Goal: Task Accomplishment & Management: Complete application form

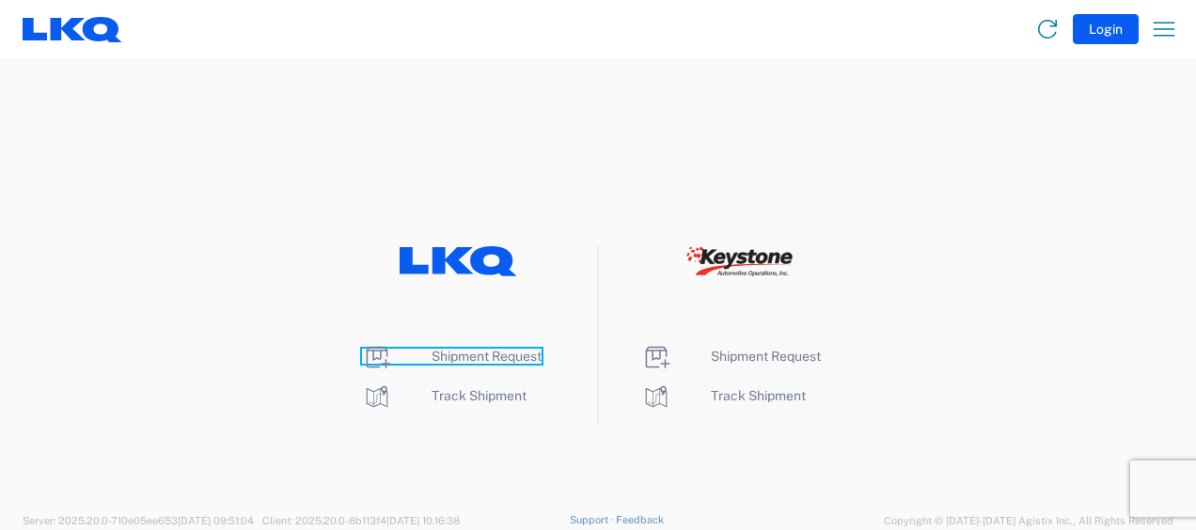
click at [491, 352] on span "Shipment Request" at bounding box center [486, 356] width 110 height 15
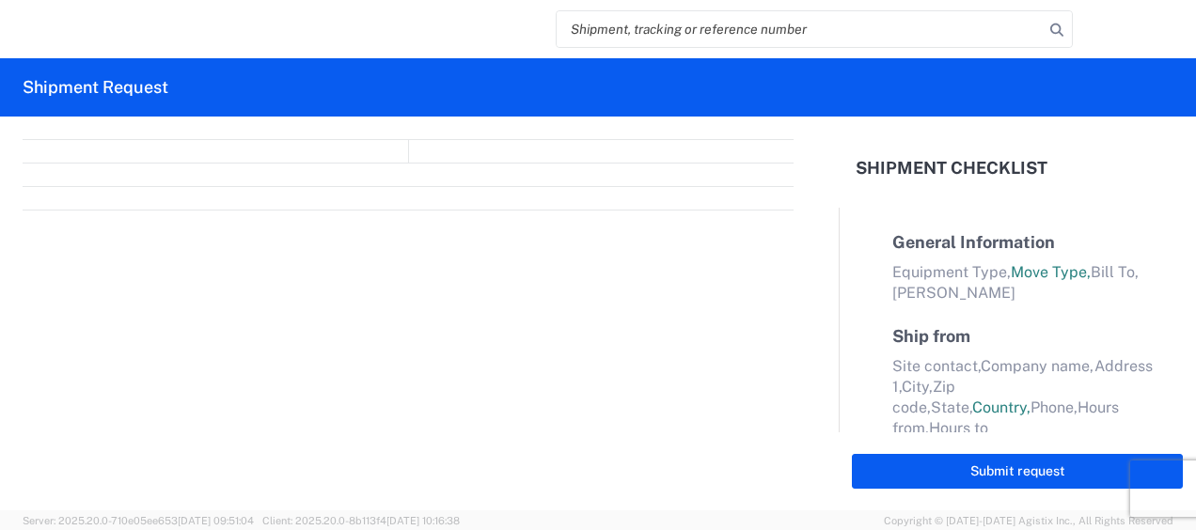
select select "FULL"
select select "LBS"
select select "IN"
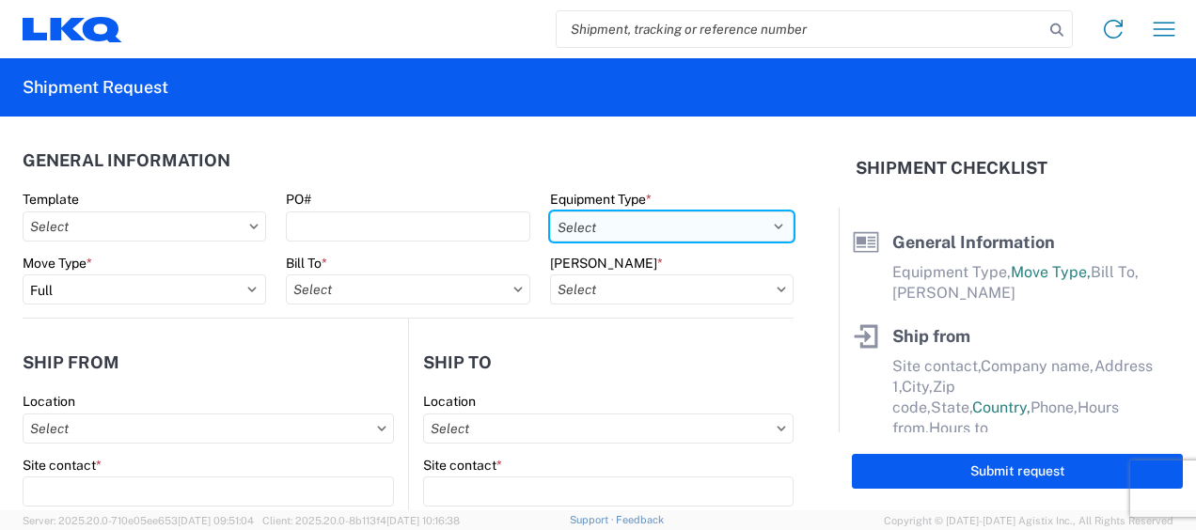
click at [741, 220] on select "Select 53’ Dry Van Flatbed Dropdeck (van) Lowboy (flatbed) Rail" at bounding box center [671, 227] width 243 height 30
select select "STDV"
click at [550, 212] on select "Select 53’ Dry Van Flatbed Dropdeck (van) Lowboy (flatbed) Rail" at bounding box center [671, 227] width 243 height 30
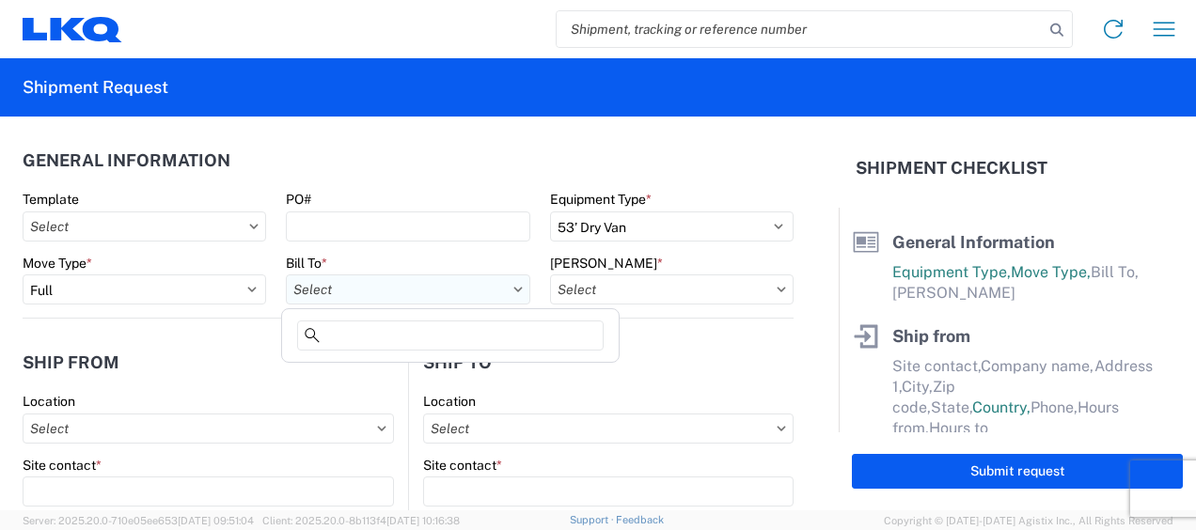
click at [439, 281] on input "text" at bounding box center [407, 290] width 243 height 30
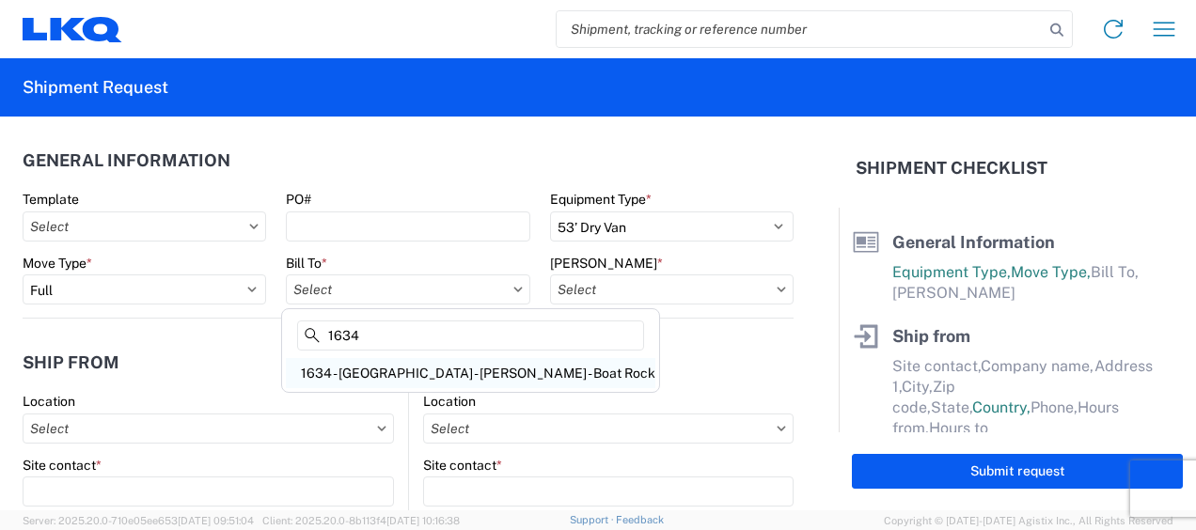
type input "1634"
click at [410, 367] on div "1634 - [GEOGRAPHIC_DATA] - [PERSON_NAME] - Boat Rock" at bounding box center [470, 373] width 369 height 30
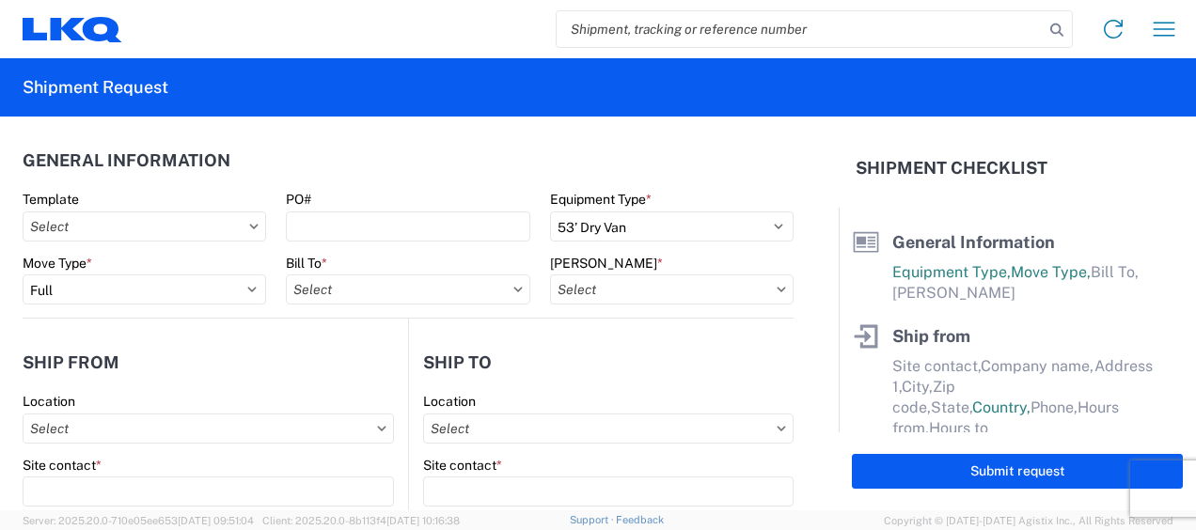
type input "1634 - [GEOGRAPHIC_DATA] - [PERSON_NAME] - Boat Rock"
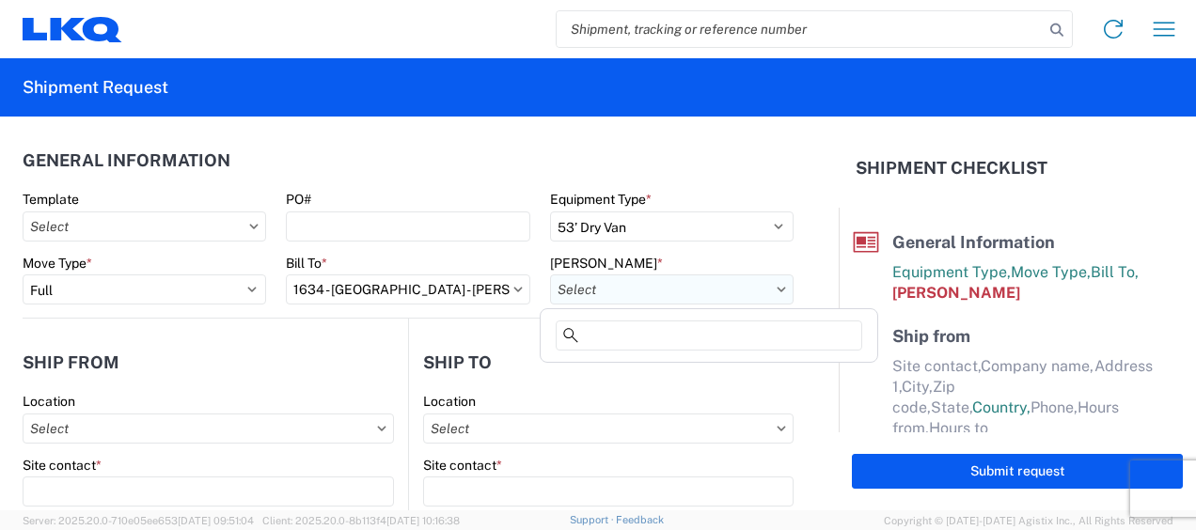
click at [726, 286] on input "text" at bounding box center [671, 290] width 243 height 30
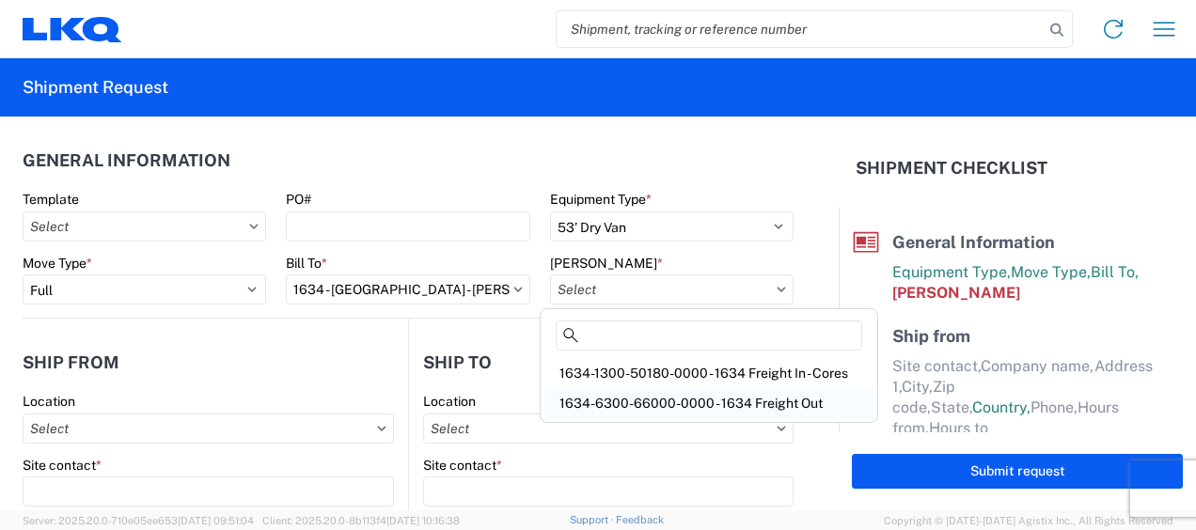
click at [730, 400] on div "1634-6300-66000-0000 - 1634 Freight Out" at bounding box center [708, 403] width 329 height 30
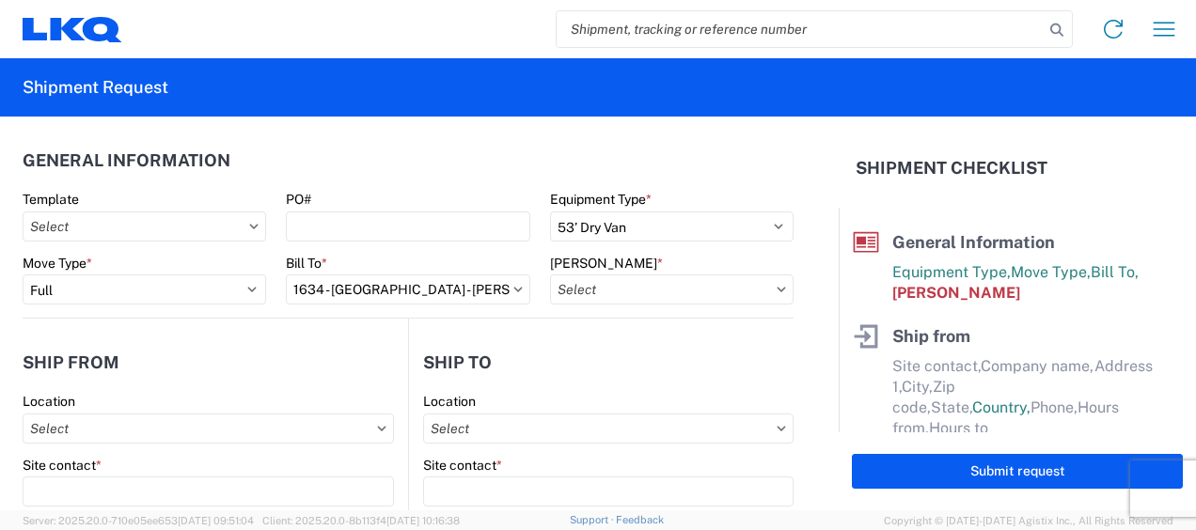
type input "1634-6300-66000-0000 - 1634 Freight Out"
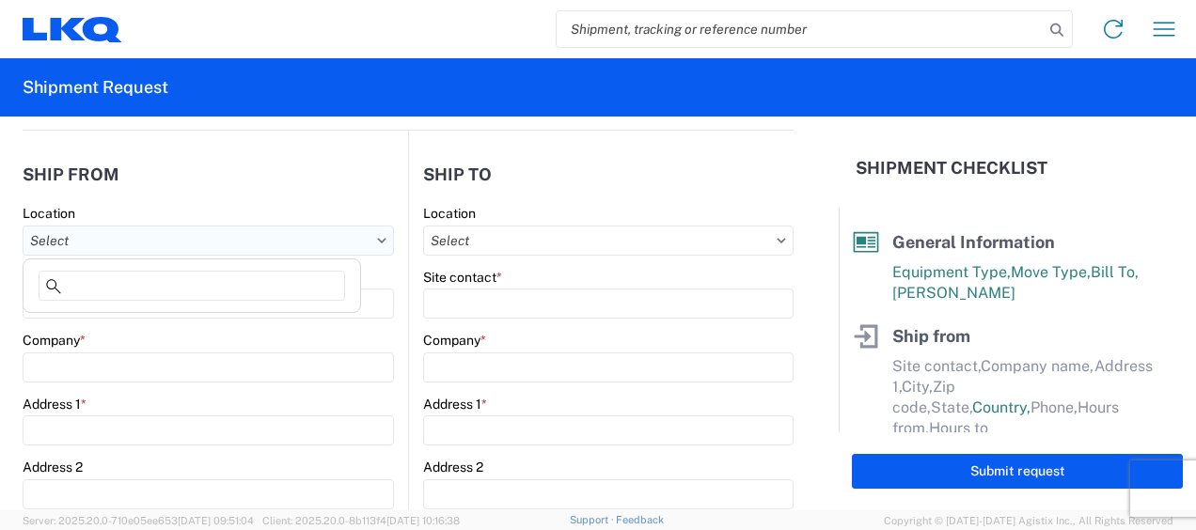
click at [209, 235] on input "text" at bounding box center [208, 241] width 371 height 30
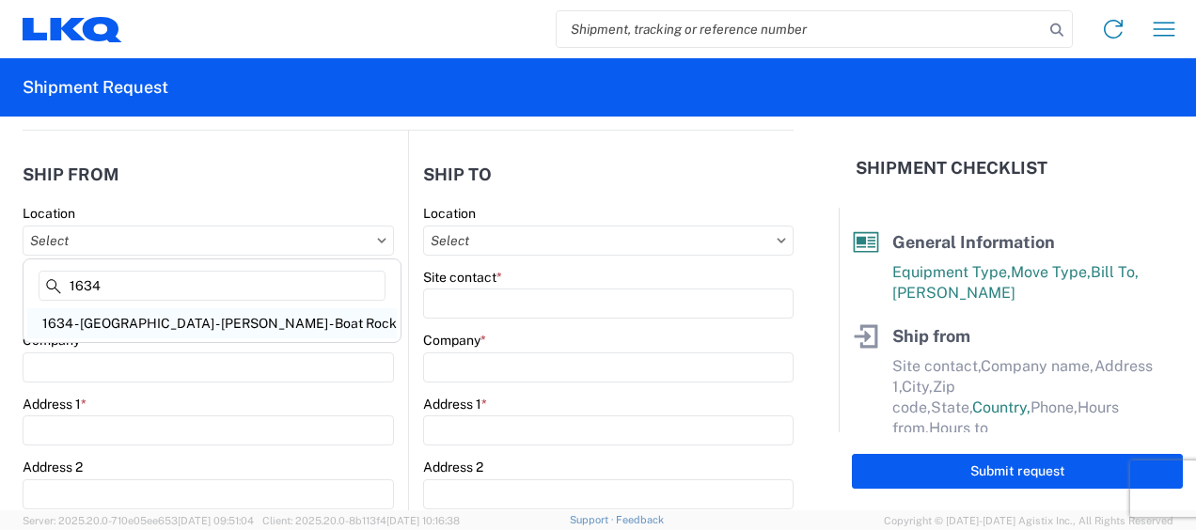
type input "1634"
click at [173, 321] on div "1634 - [GEOGRAPHIC_DATA] - [PERSON_NAME] - Boat Rock" at bounding box center [211, 323] width 369 height 30
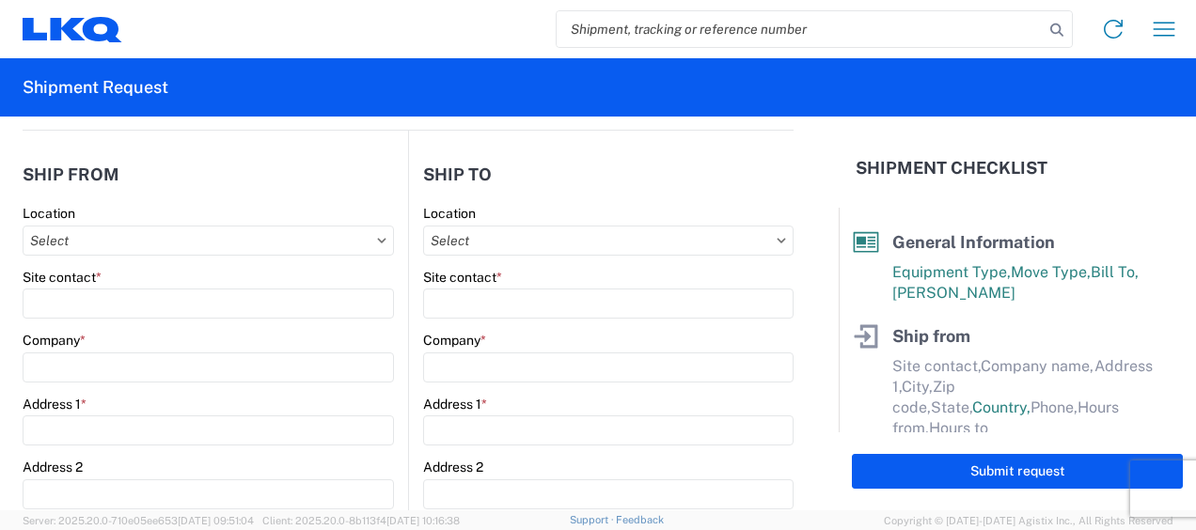
type input "1634 - [GEOGRAPHIC_DATA] - [PERSON_NAME] - Boat Rock"
type input "LKQ Corporation"
type input "[STREET_ADDRESS]"
type input "[GEOGRAPHIC_DATA]"
type input "30336"
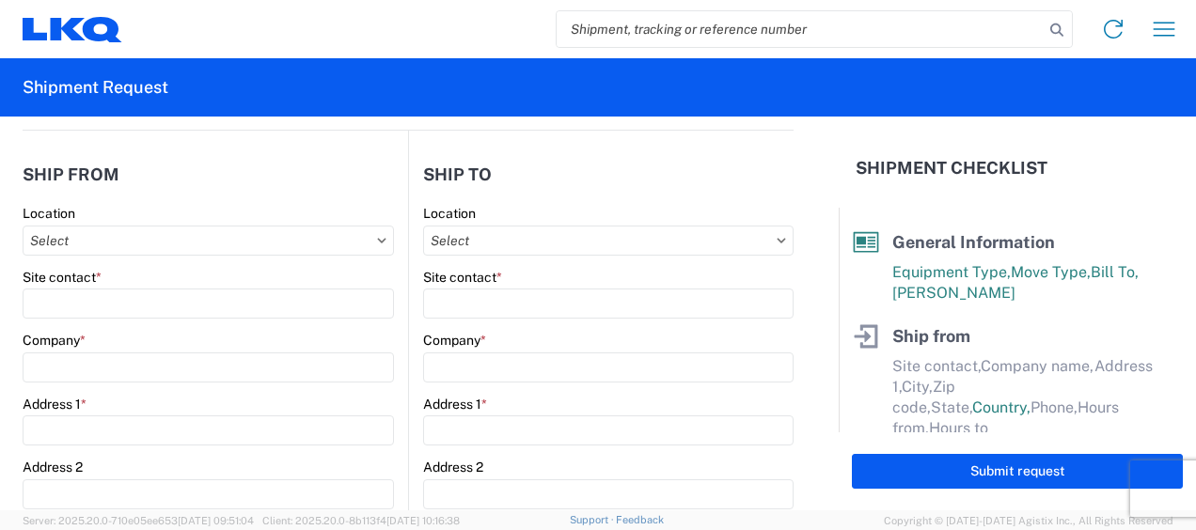
select select "GA"
select select "US"
type input "[PHONE_NUMBER]"
type input "00:00"
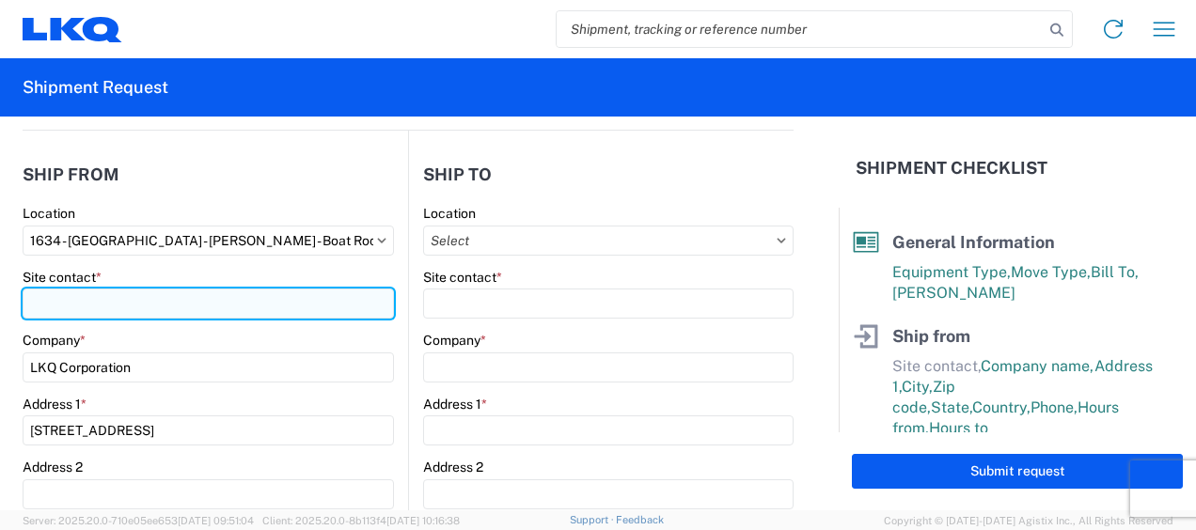
click at [94, 306] on input "Site contact *" at bounding box center [208, 304] width 371 height 30
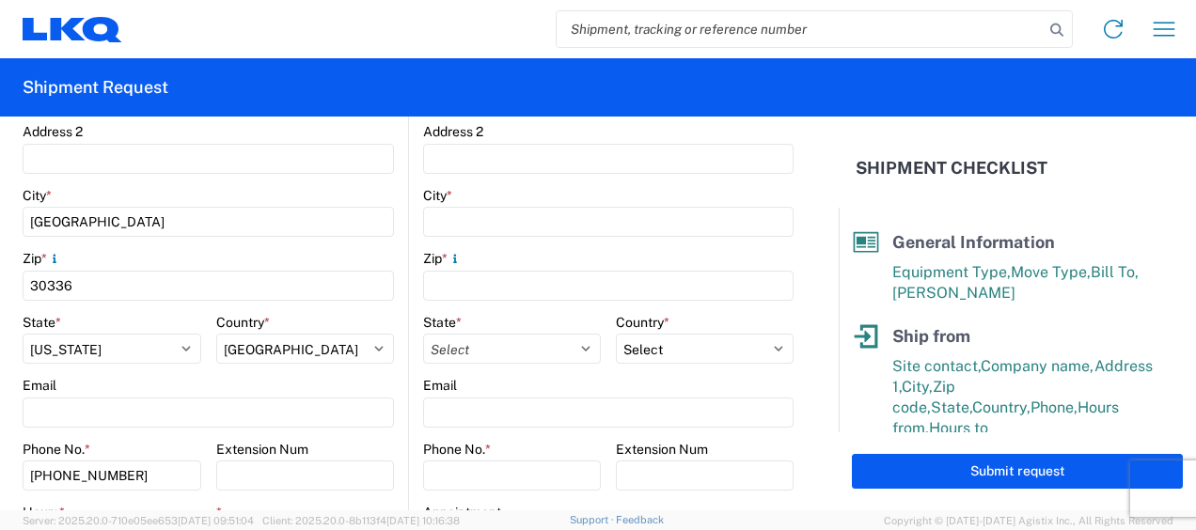
scroll to position [564, 0]
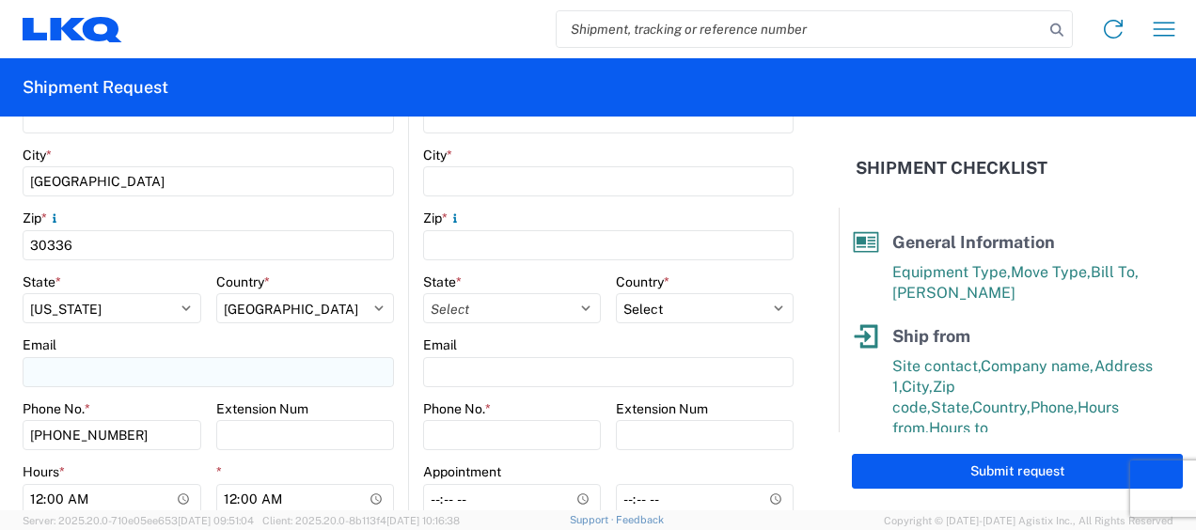
type input "[PERSON_NAME]"
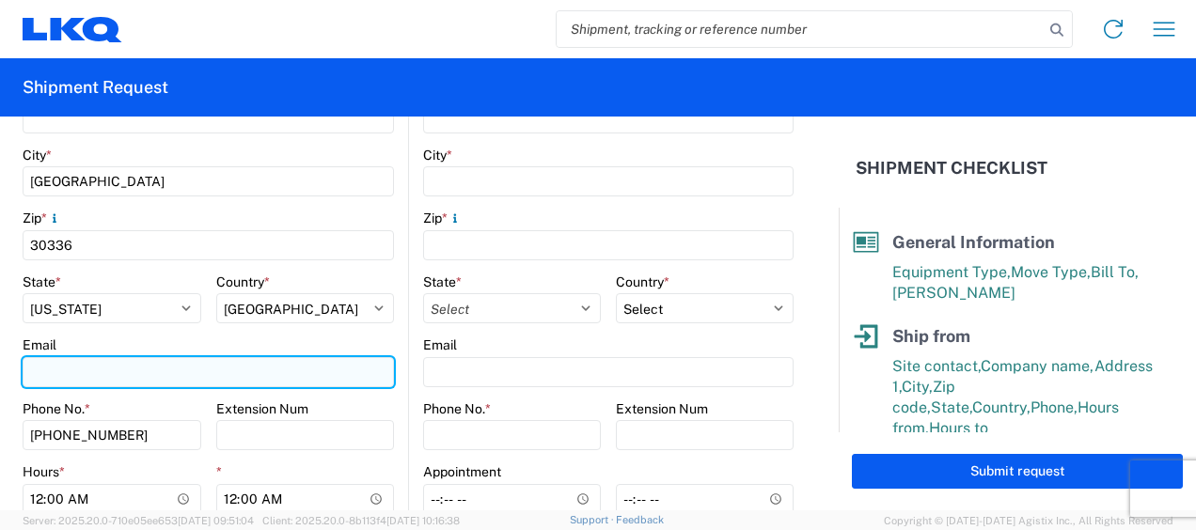
click at [105, 374] on input "Email" at bounding box center [208, 372] width 371 height 30
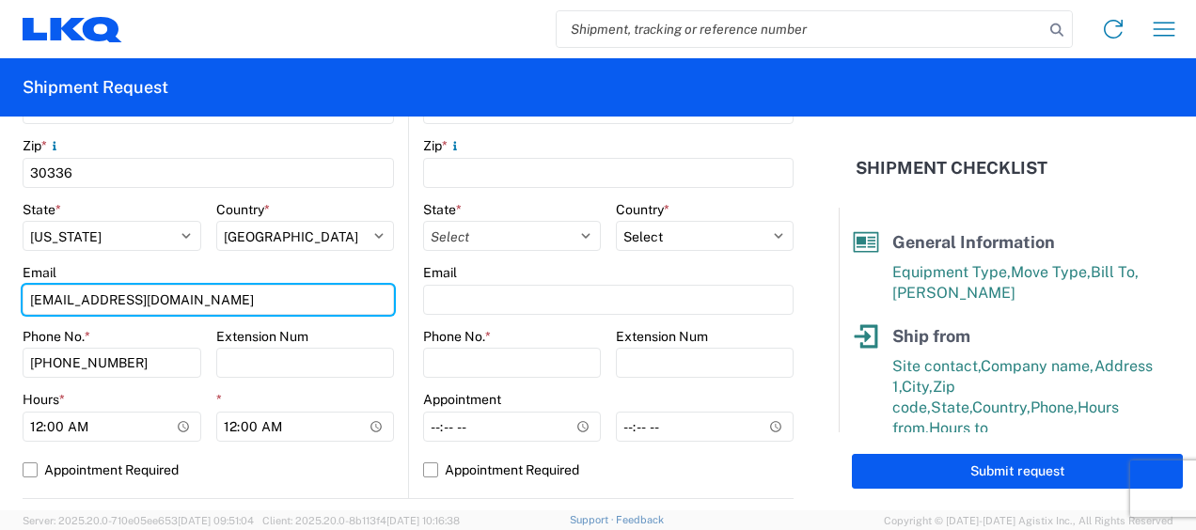
scroll to position [658, 0]
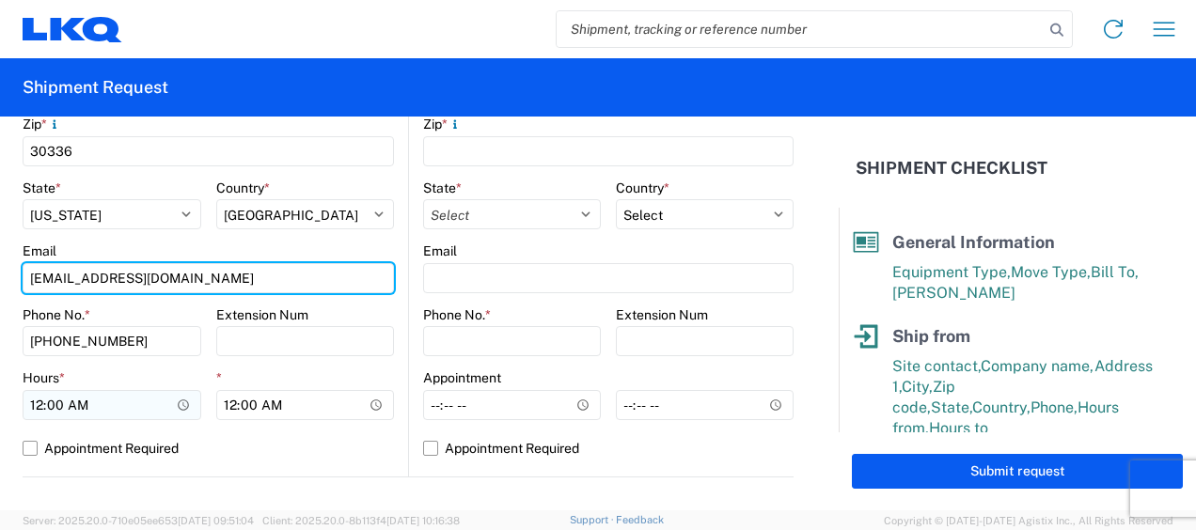
type input "[EMAIL_ADDRESS][DOMAIN_NAME]"
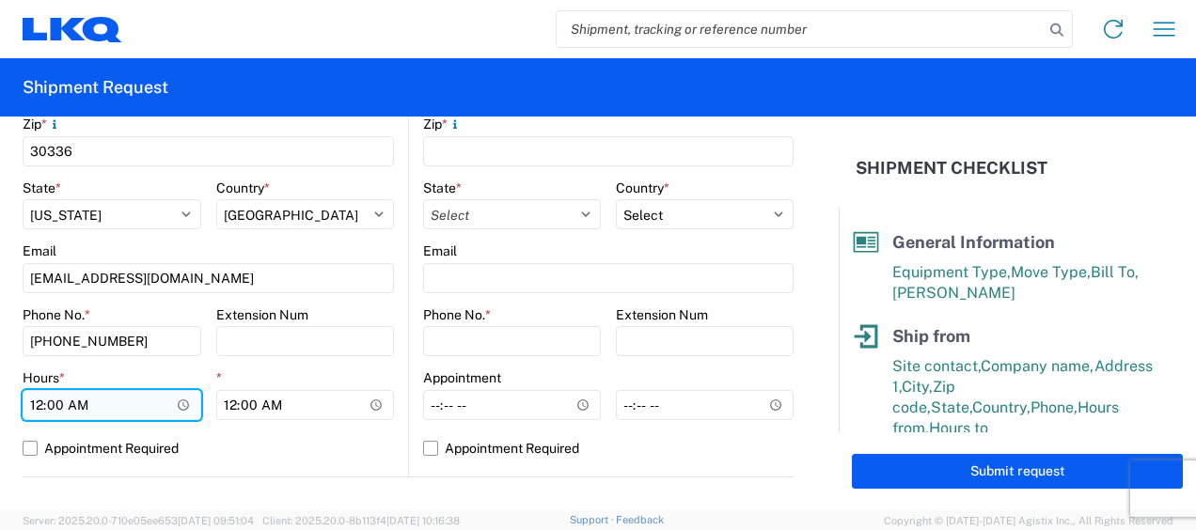
click at [34, 399] on input "00:00" at bounding box center [112, 405] width 179 height 30
type input "07:00"
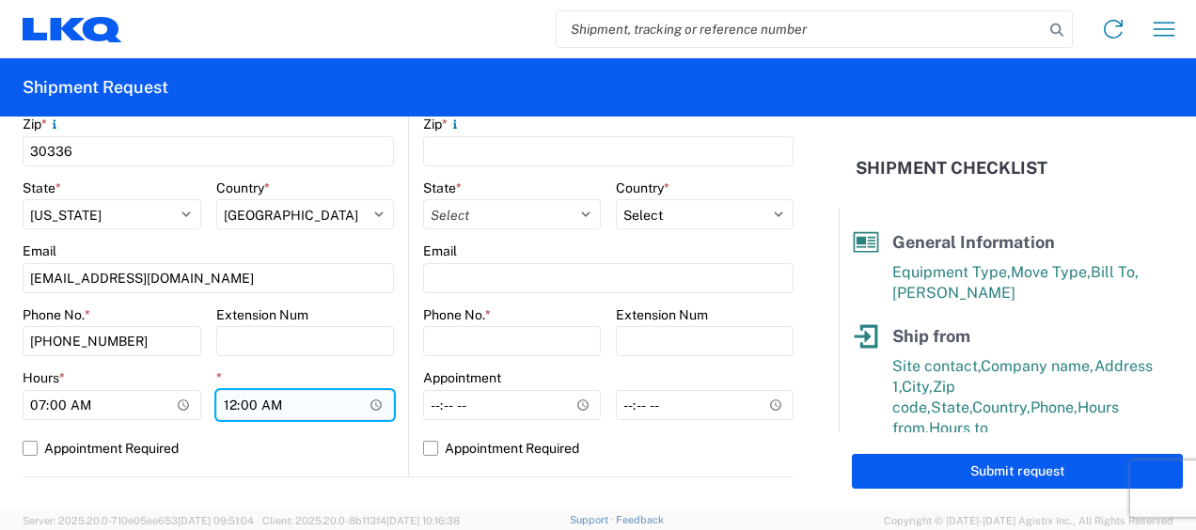
click at [227, 400] on input "00:00" at bounding box center [305, 405] width 179 height 30
type input "11:00"
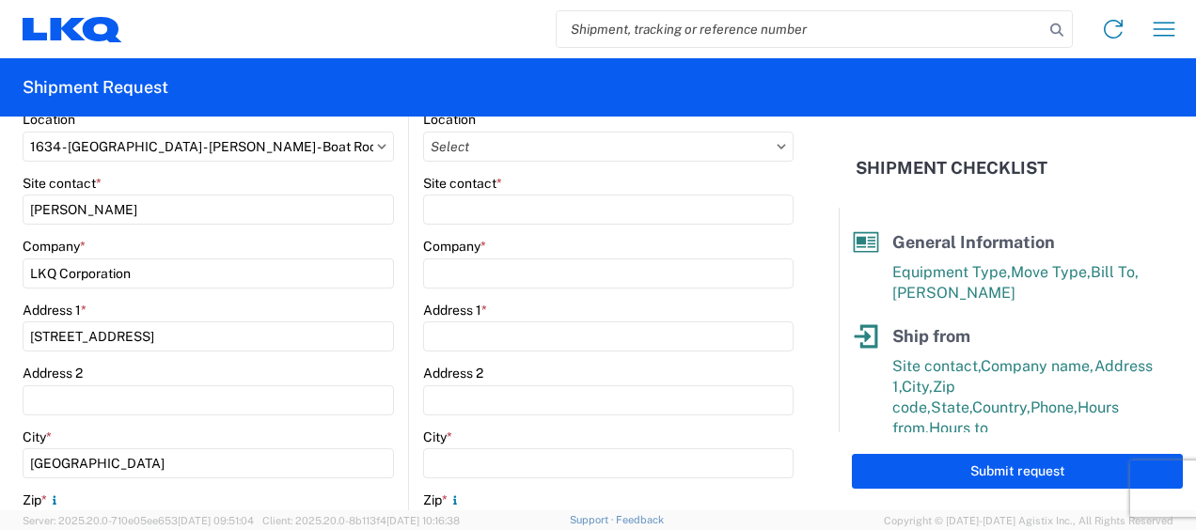
scroll to position [0, 0]
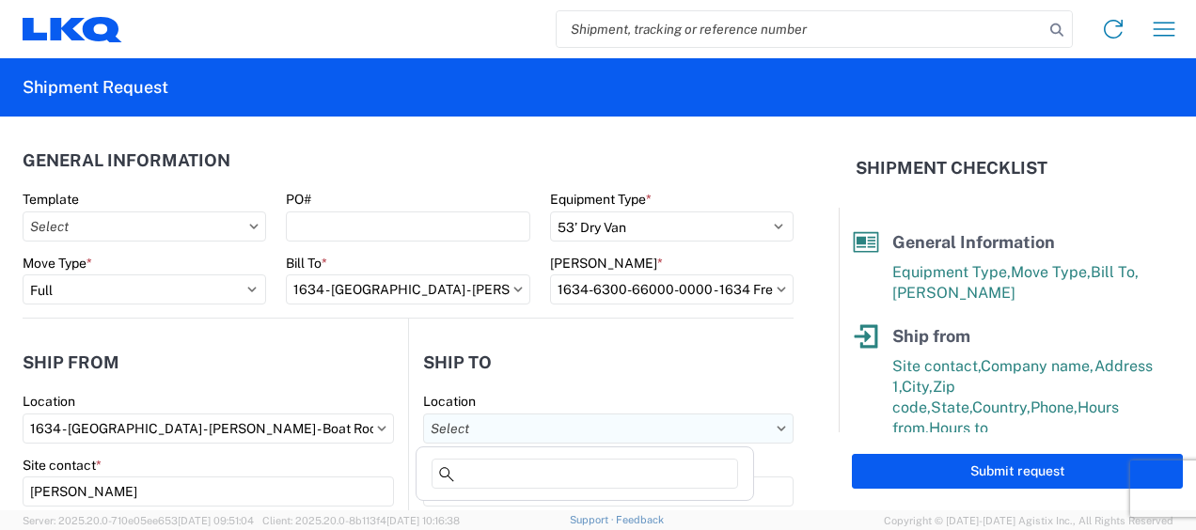
click at [718, 423] on input "text" at bounding box center [608, 429] width 370 height 30
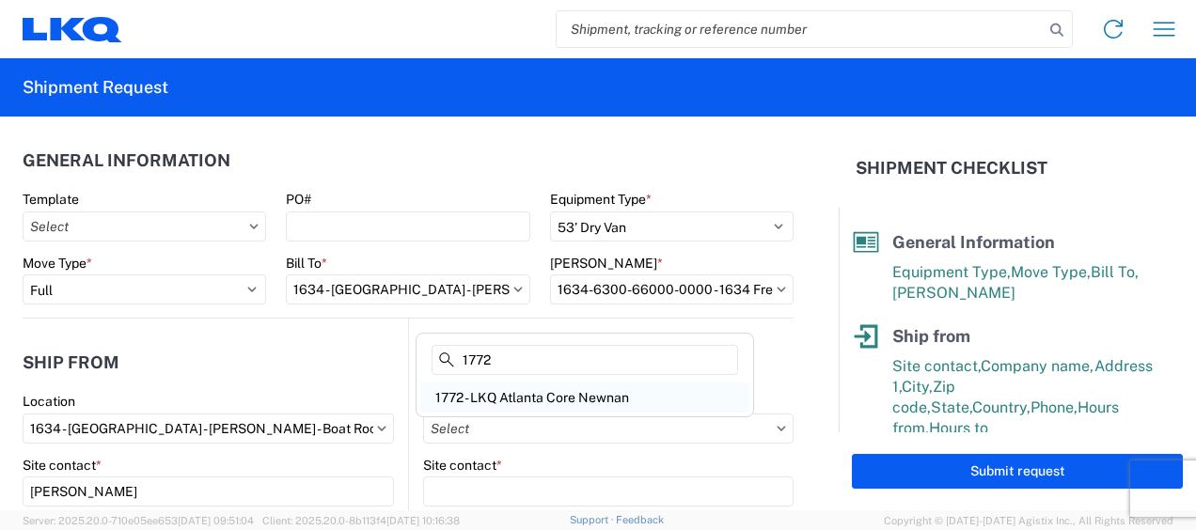
type input "1772"
click at [535, 400] on div "1772 - LKQ Atlanta Core Newnan" at bounding box center [584, 398] width 329 height 30
type input "1772 - LKQ Atlanta Core Newnan"
type input "LKQ Corporation"
type input "[STREET_ADDRESS]"
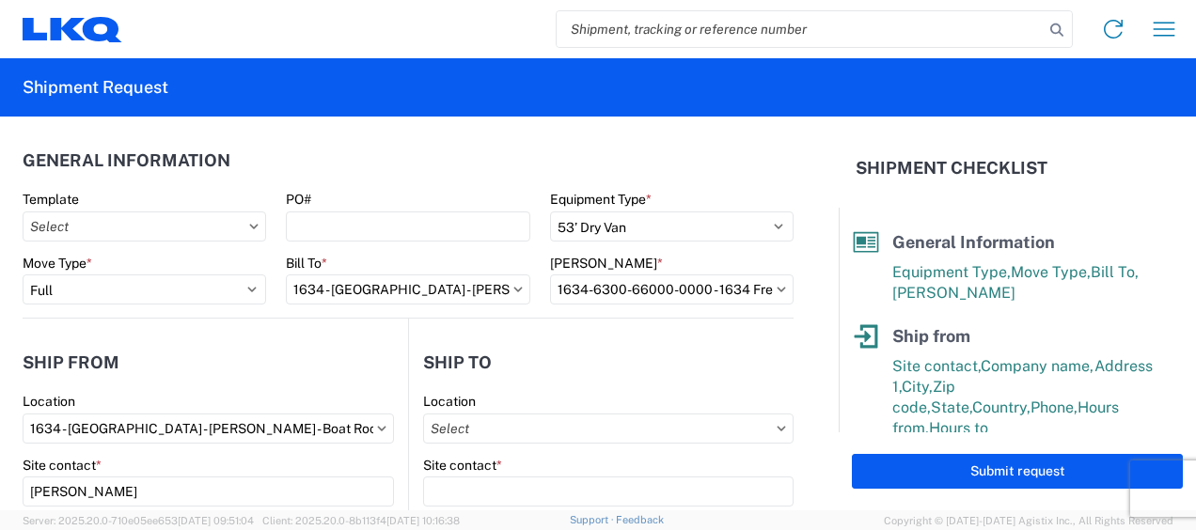
type input "Newnan"
type input "30265"
select select "US"
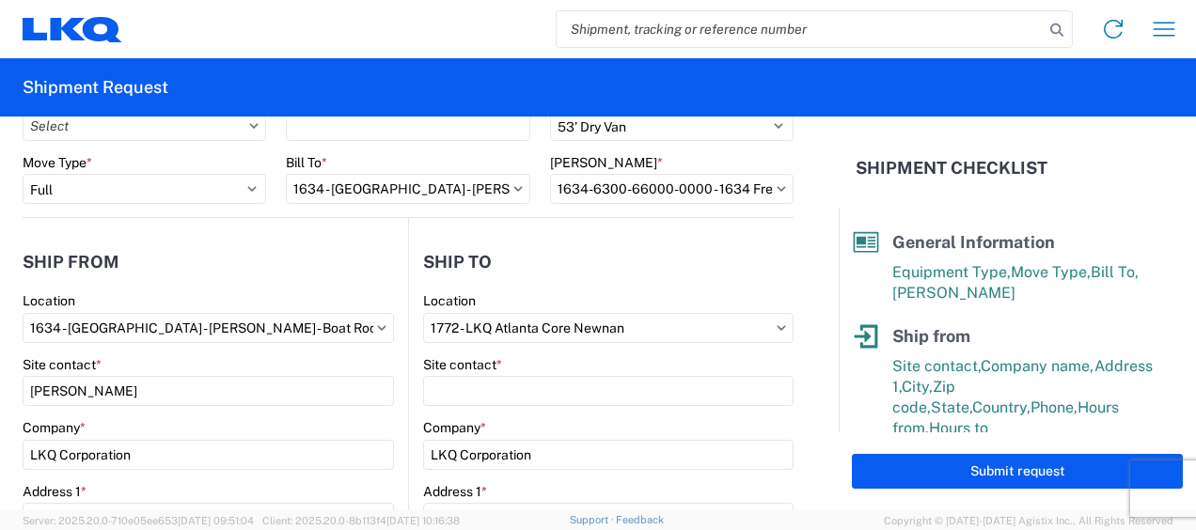
scroll to position [188, 0]
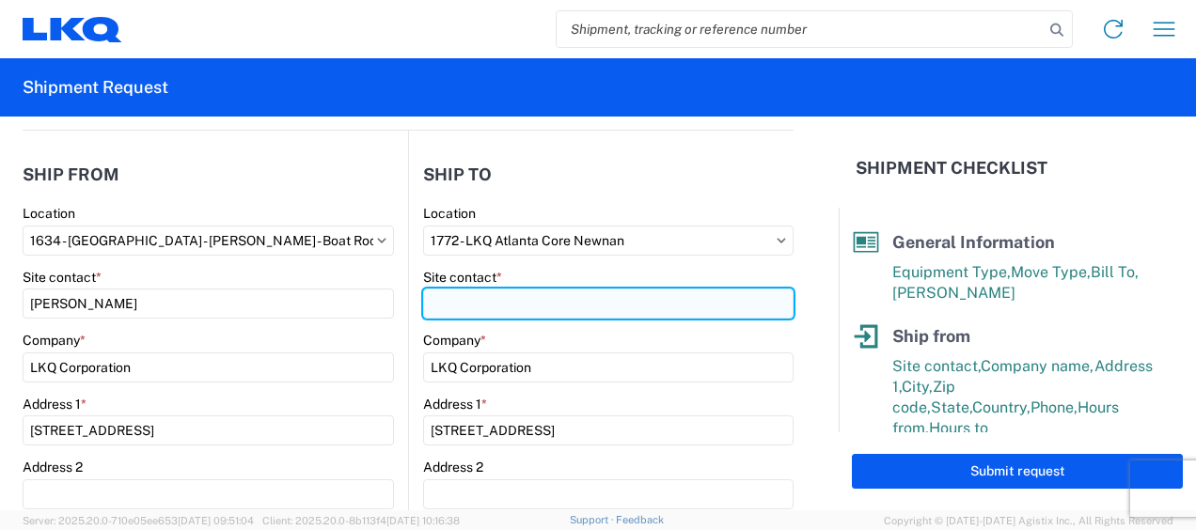
click at [481, 306] on input "Site contact *" at bounding box center [608, 304] width 370 height 30
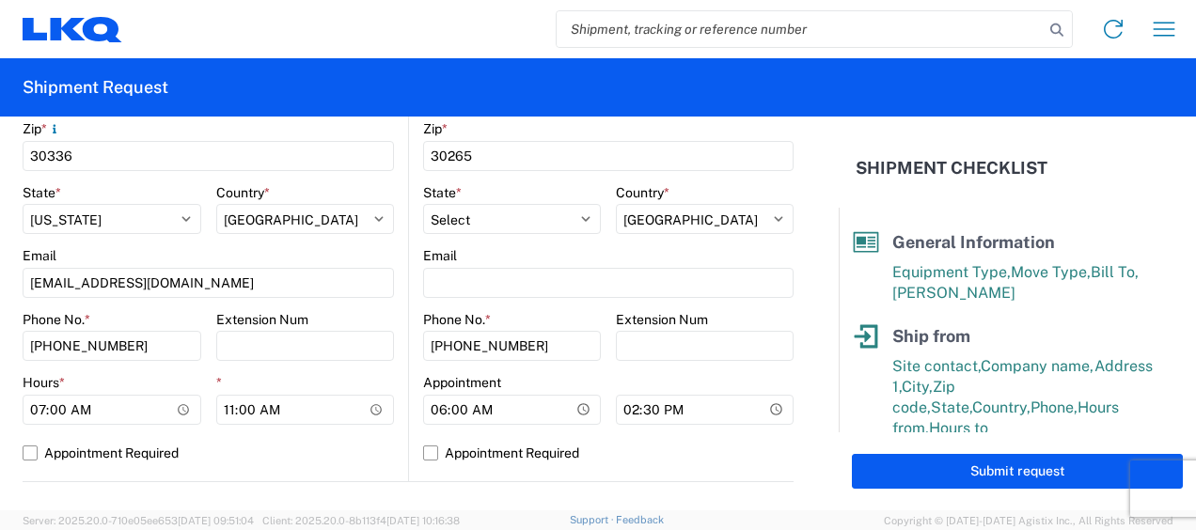
scroll to position [658, 0]
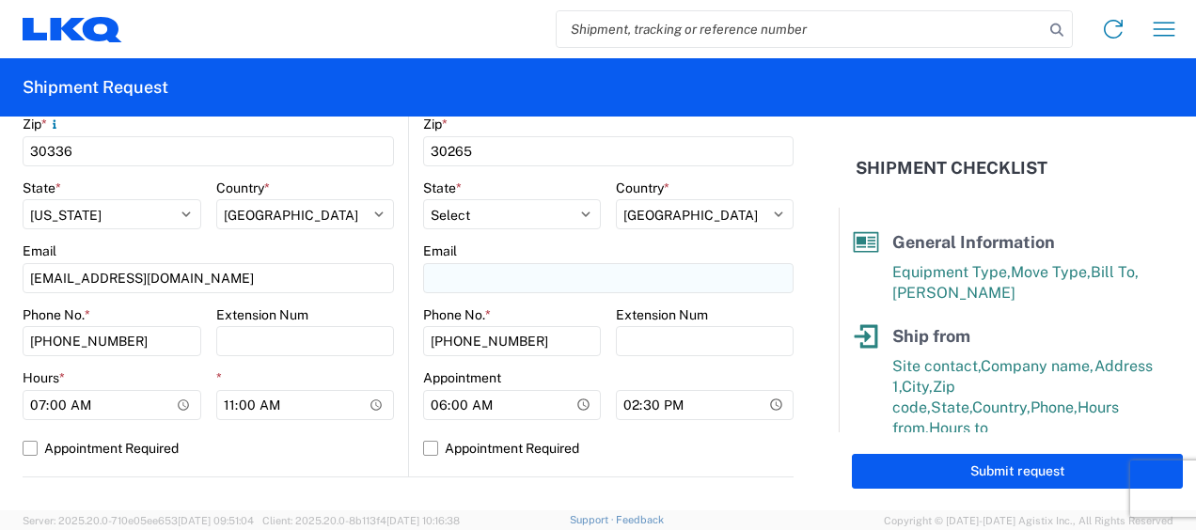
type input "[PERSON_NAME]"
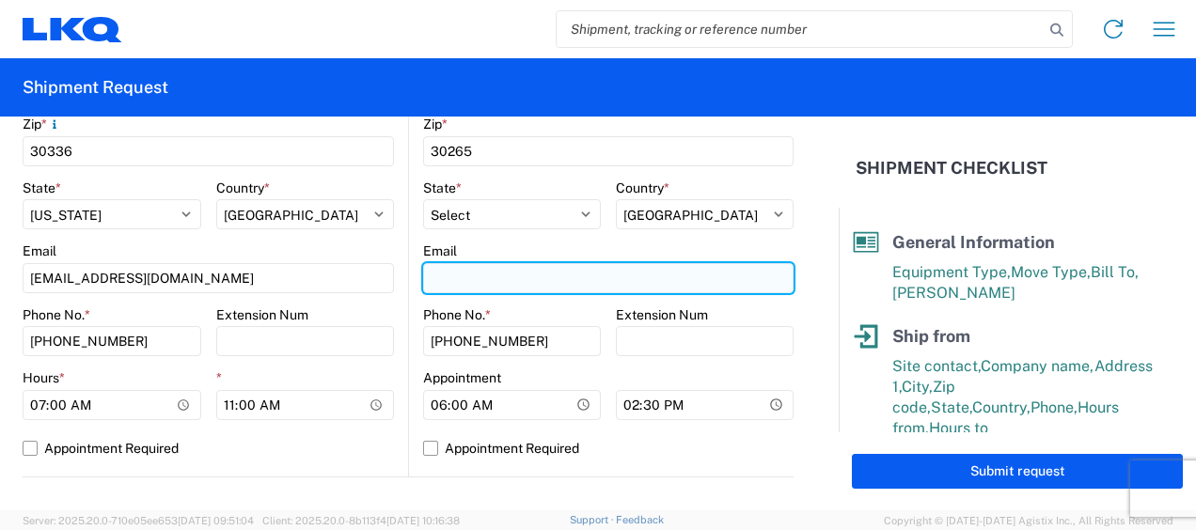
click at [481, 274] on input "Email" at bounding box center [608, 278] width 370 height 30
type input "[EMAIL_ADDRESS][DOMAIN_NAME]"
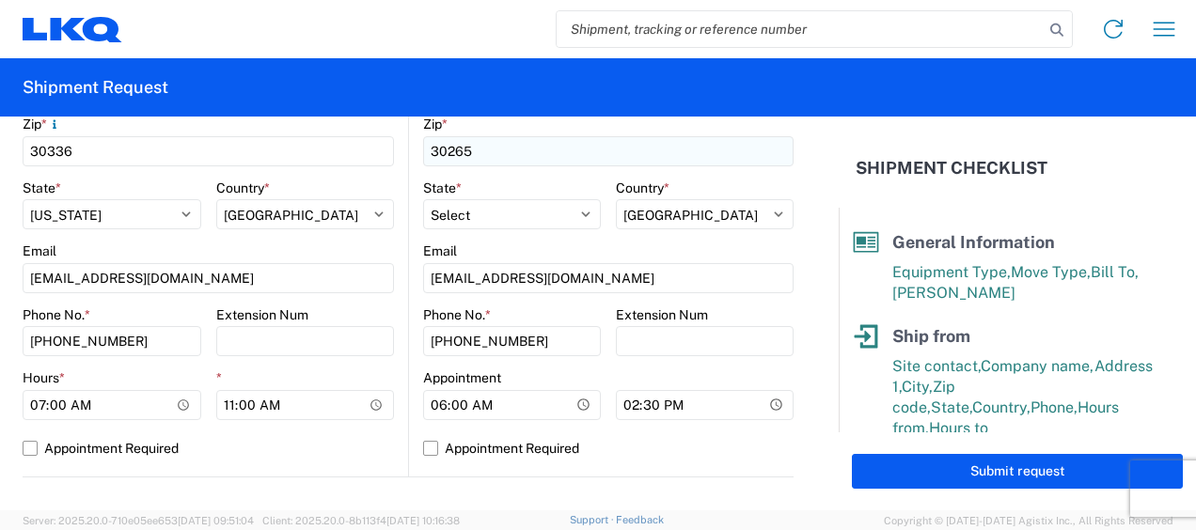
type input "[PERSON_NAME]"
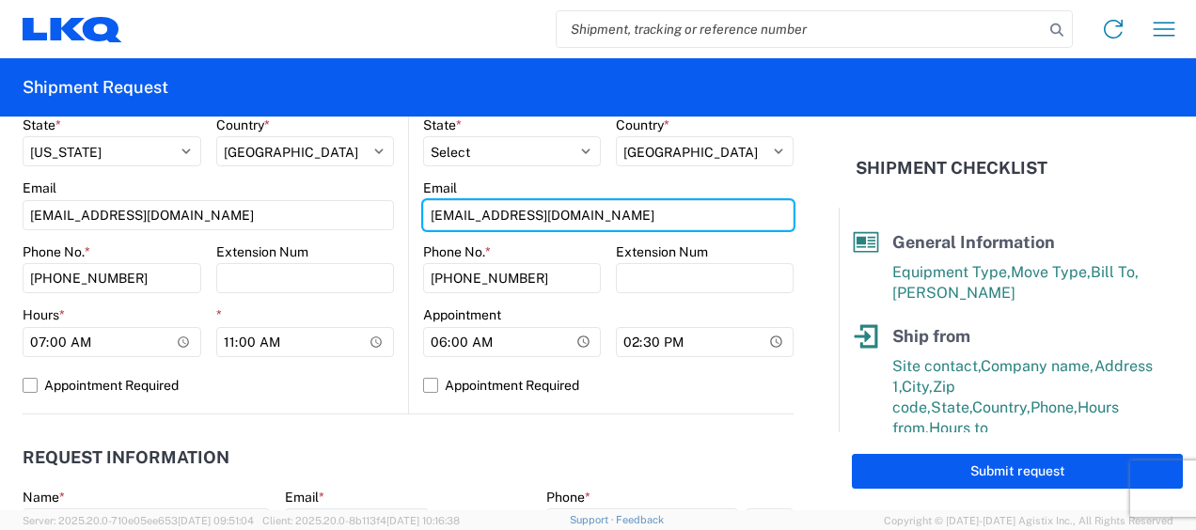
scroll to position [940, 0]
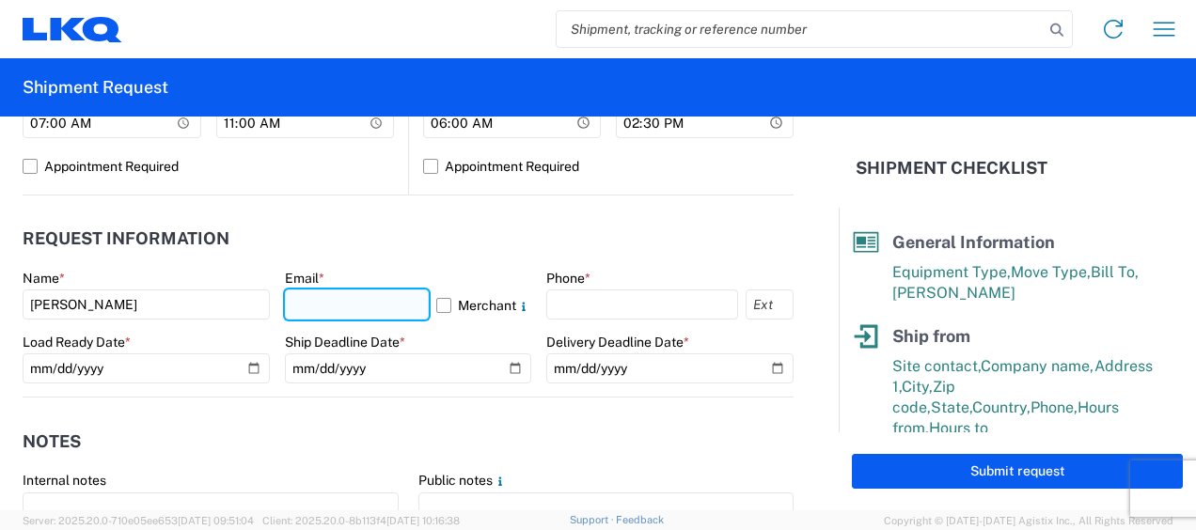
click at [371, 304] on input "text" at bounding box center [357, 305] width 145 height 30
type input "[EMAIL_ADDRESS][DOMAIN_NAME]"
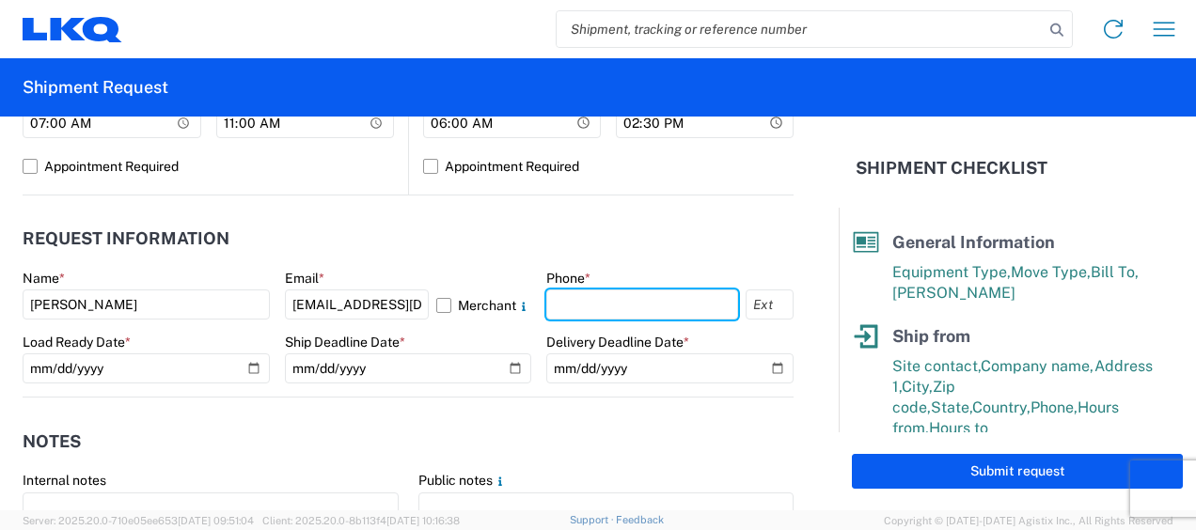
type input "6783998501"
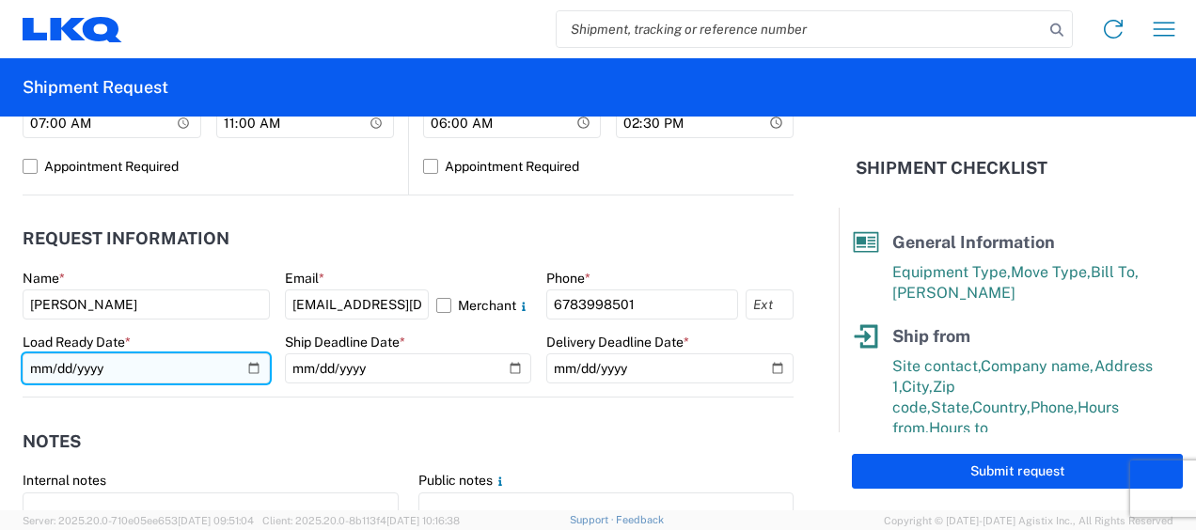
click at [32, 366] on input "date" at bounding box center [146, 368] width 247 height 30
type input "[DATE]"
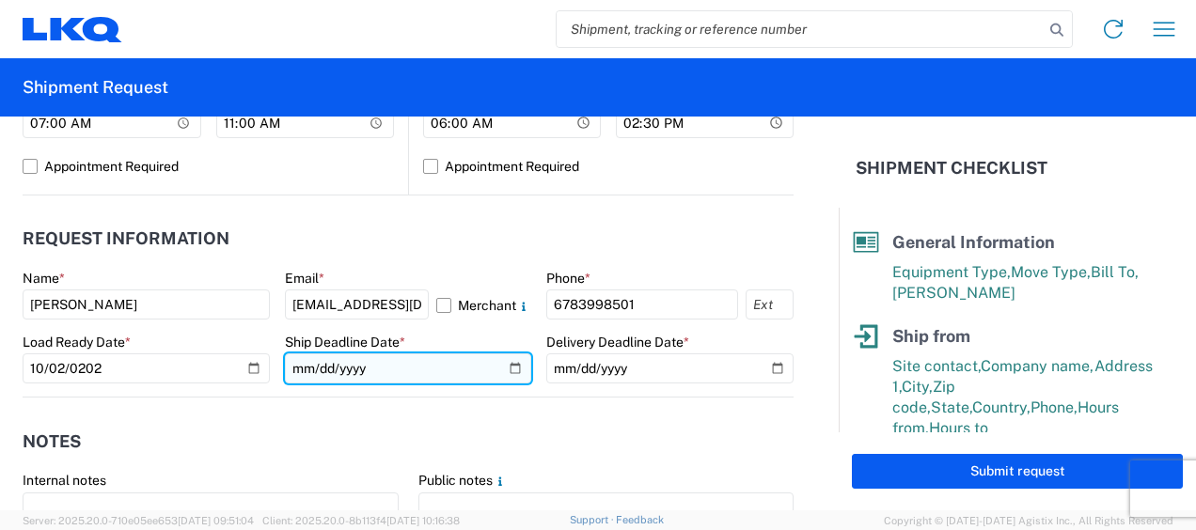
click at [301, 365] on input "date" at bounding box center [408, 368] width 247 height 30
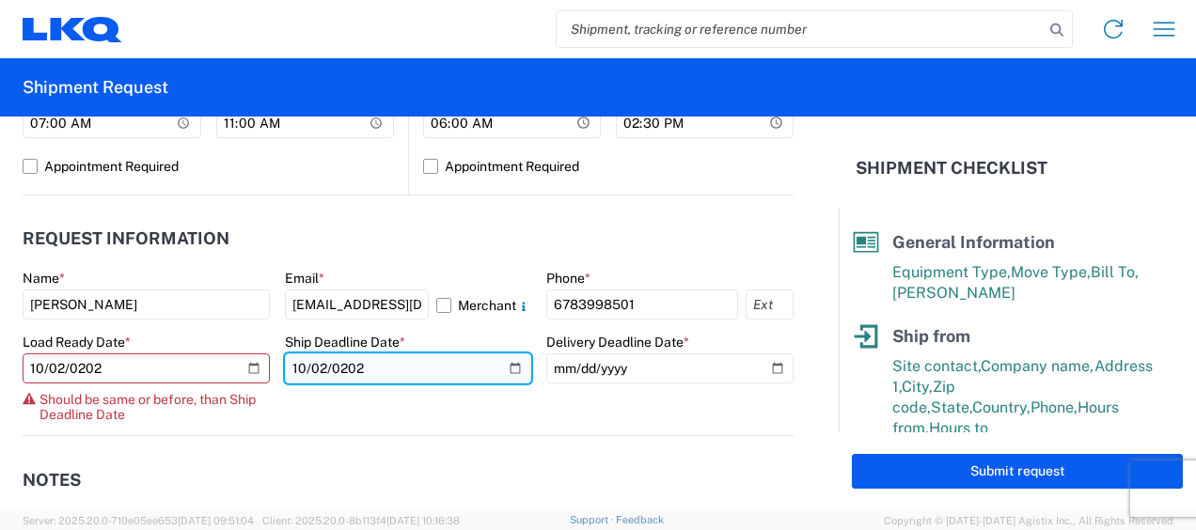
type input "[DATE]"
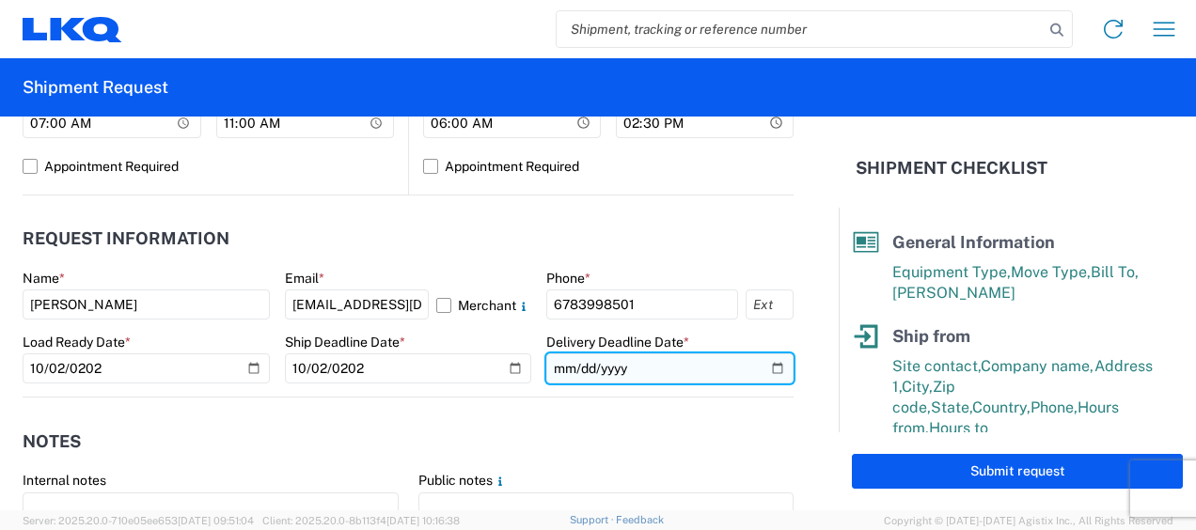
click at [553, 365] on input "date" at bounding box center [669, 368] width 247 height 30
type input "[DATE]"
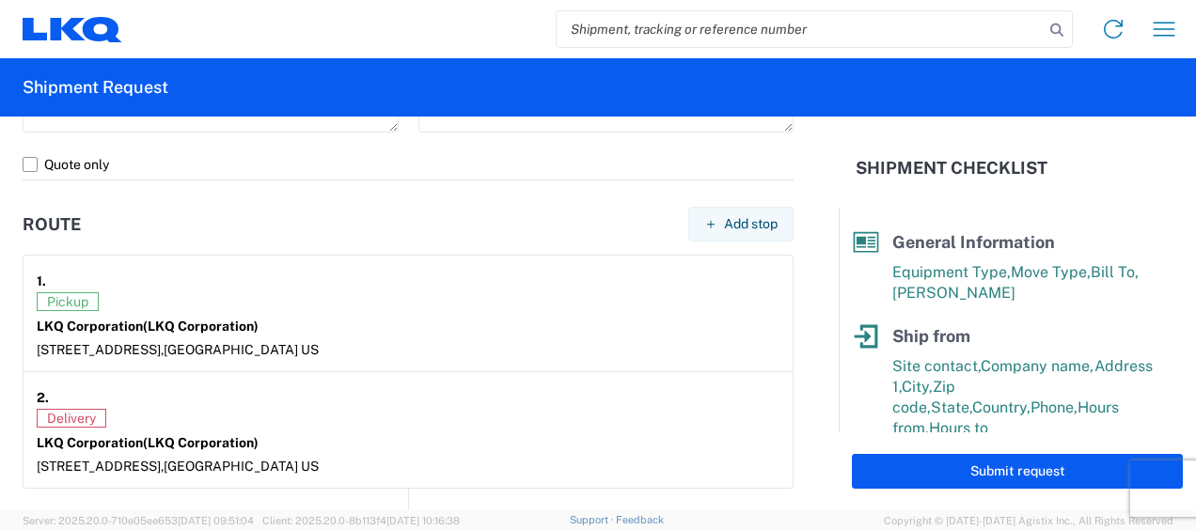
scroll to position [1504, 0]
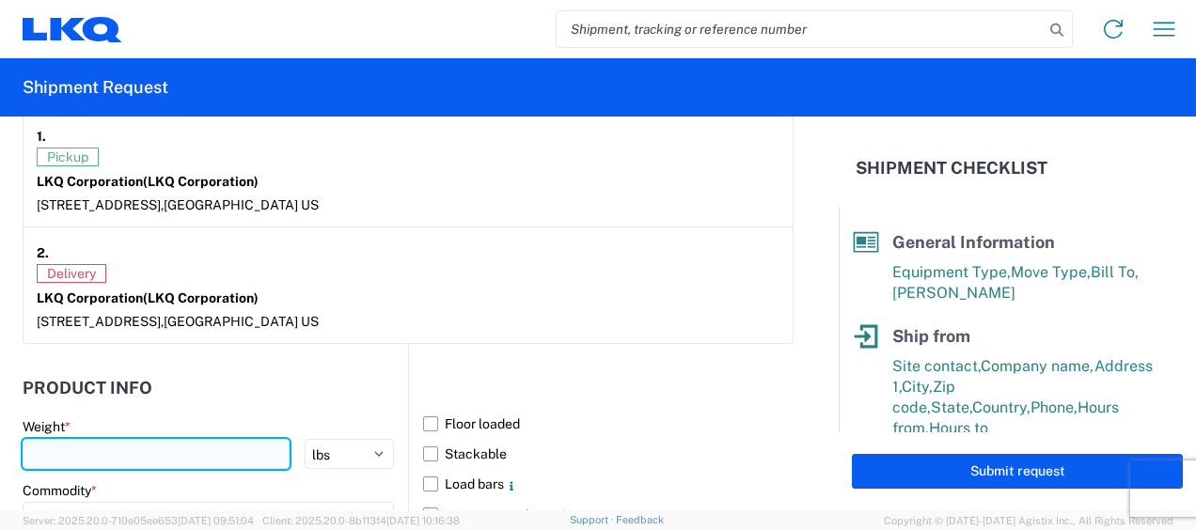
click at [216, 439] on input "number" at bounding box center [156, 454] width 267 height 30
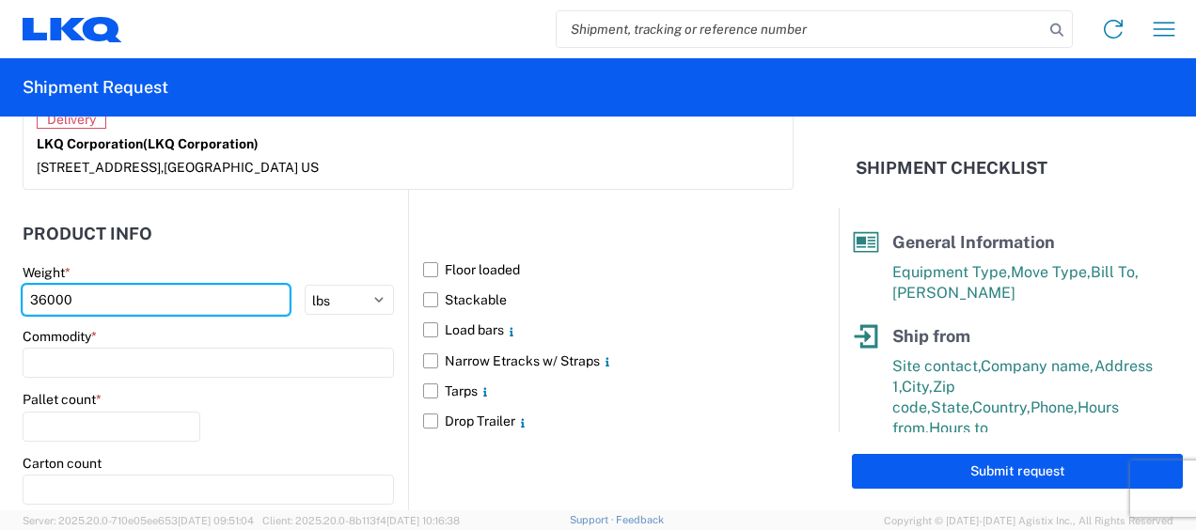
scroll to position [1692, 0]
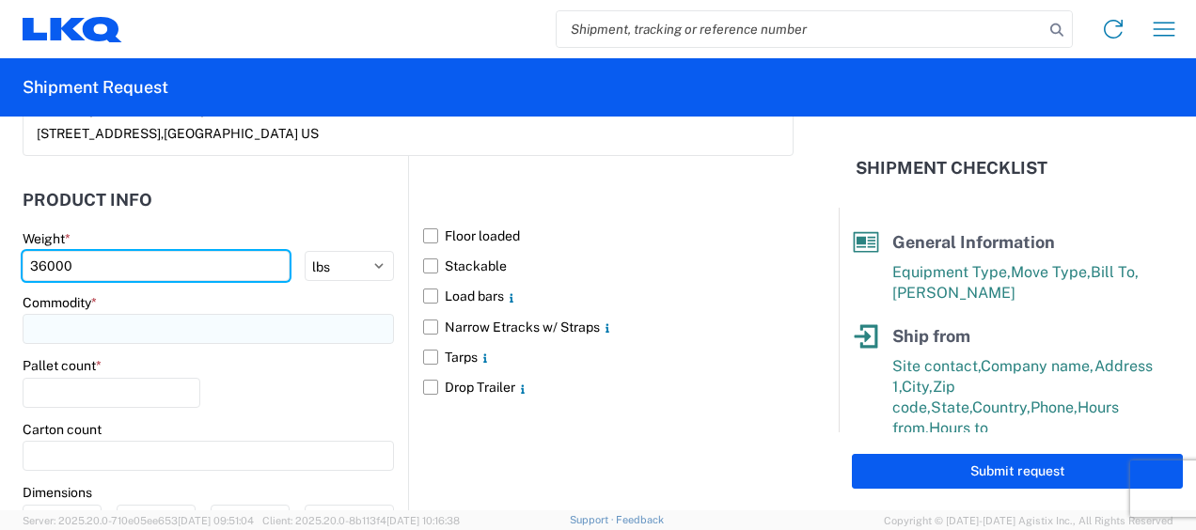
type input "36000"
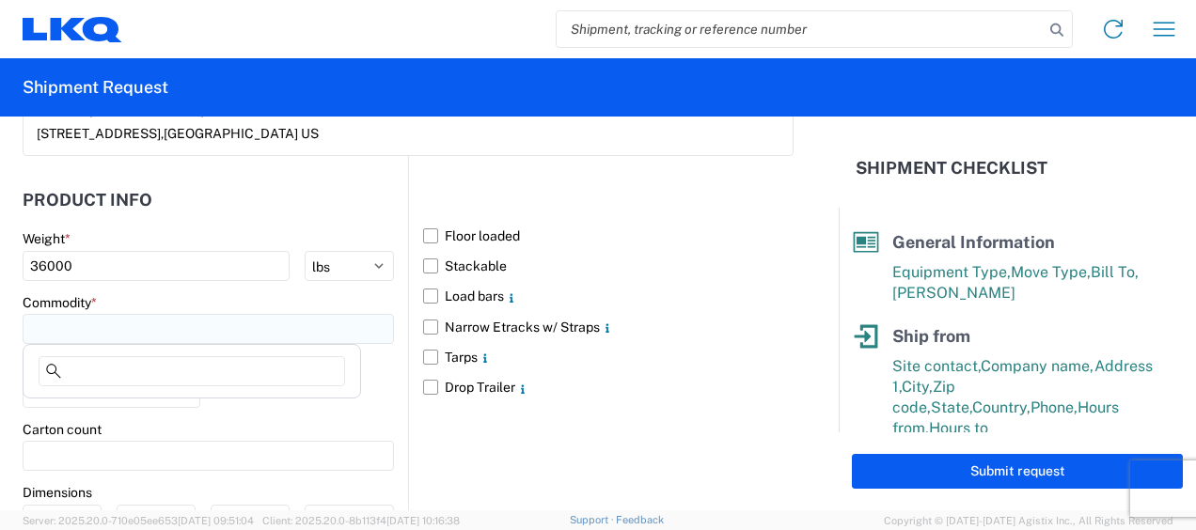
click at [158, 314] on input at bounding box center [208, 329] width 371 height 30
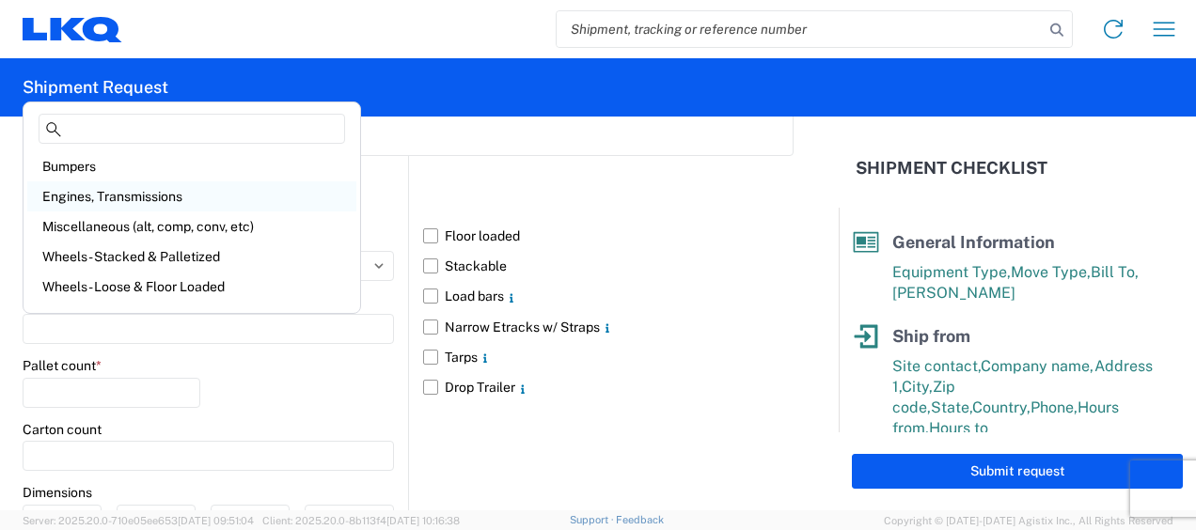
click at [138, 192] on div "Engines, Transmissions" at bounding box center [191, 196] width 329 height 30
type input "Engines, Transmissions"
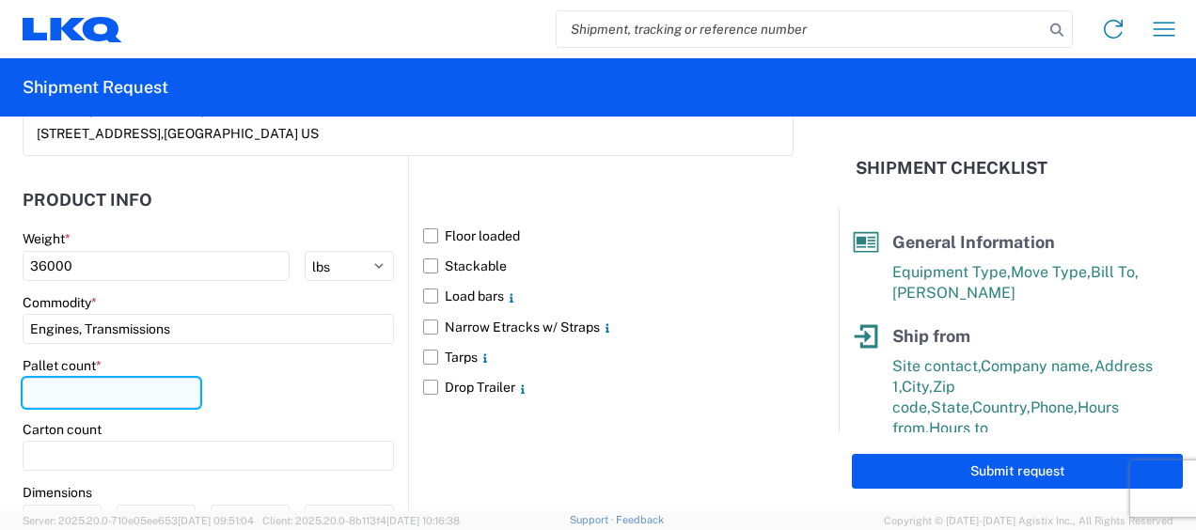
click at [102, 391] on input "number" at bounding box center [112, 393] width 178 height 30
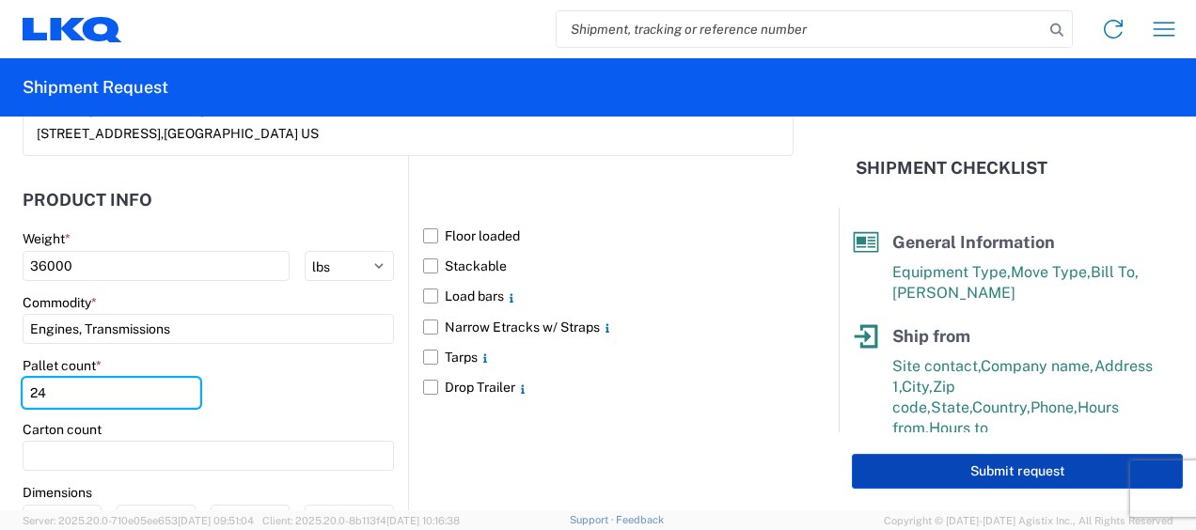
type input "24"
click at [1001, 478] on button "Submit request" at bounding box center [1017, 471] width 331 height 35
select select "US"
